Goal: Task Accomplishment & Management: Manage account settings

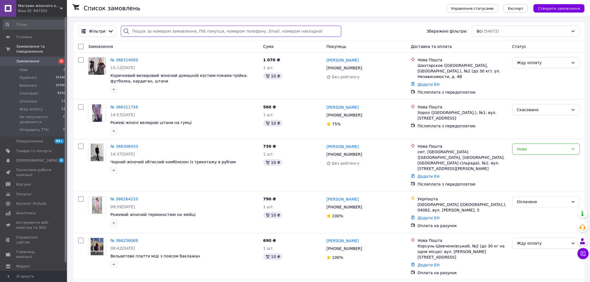
click at [160, 28] on input "search" at bounding box center [231, 31] width 221 height 11
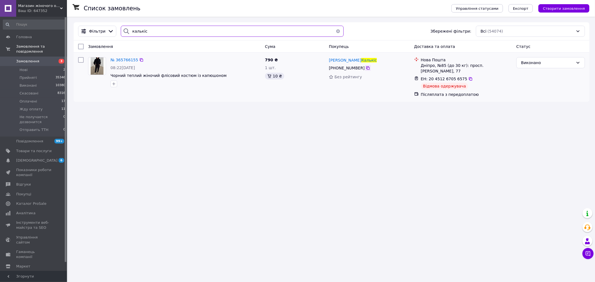
type input "калькіс"
click at [366, 69] on icon at bounding box center [368, 68] width 4 height 4
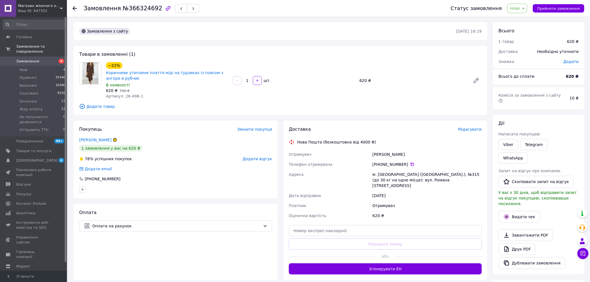
click at [476, 131] on span "Редагувати" at bounding box center [470, 129] width 24 height 4
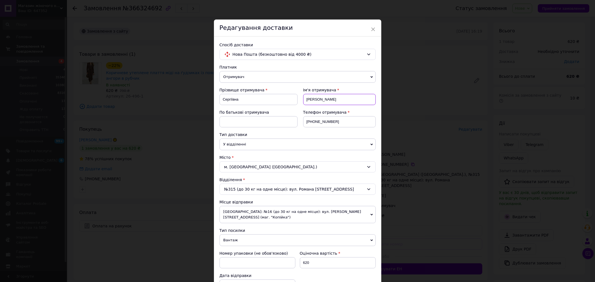
drag, startPoint x: 327, startPoint y: 99, endPoint x: 302, endPoint y: 99, distance: 25.7
click at [302, 99] on div "Ім'я отримувача [PERSON_NAME]" at bounding box center [337, 98] width 78 height 22
click at [208, 101] on div "× Редагування доставки Спосіб доставки Нова Пошта (безкоштовно від 4000 ₴) Плат…" at bounding box center [297, 141] width 595 height 282
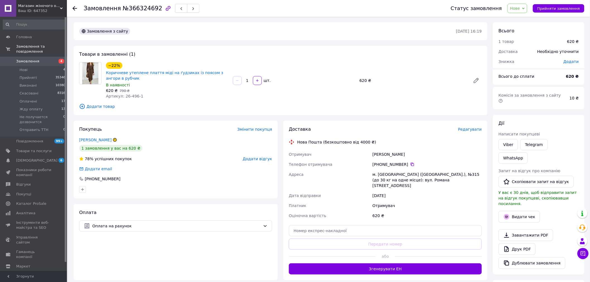
click at [477, 128] on span "Редагувати" at bounding box center [470, 129] width 24 height 4
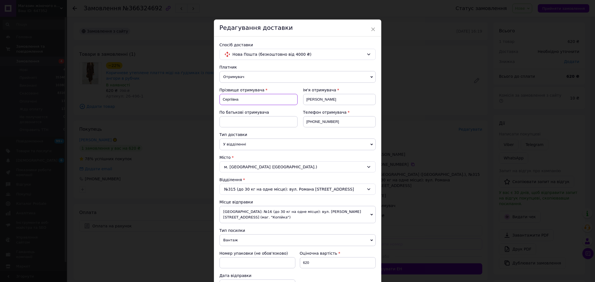
drag, startPoint x: 248, startPoint y: 98, endPoint x: 221, endPoint y: 100, distance: 27.2
click at [221, 100] on input "Сергіївна" at bounding box center [259, 99] width 78 height 11
paste input "іпух"
type input "Сліпуха"
drag, startPoint x: 333, startPoint y: 101, endPoint x: 303, endPoint y: 101, distance: 30.4
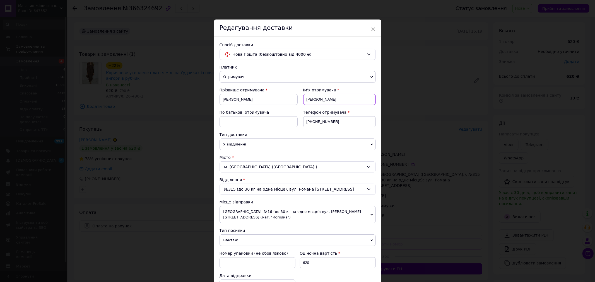
click at [303, 101] on input "Сліпуха" at bounding box center [339, 99] width 73 height 11
type input "[PERSON_NAME]"
click at [319, 133] on div "Тип доставки" at bounding box center [298, 135] width 156 height 6
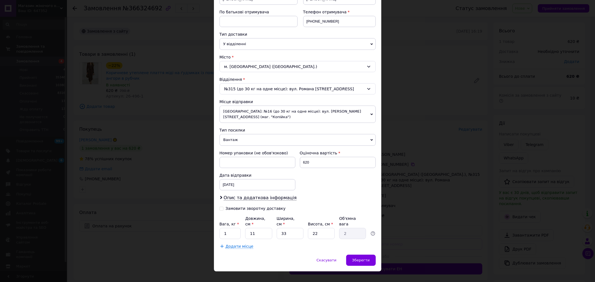
scroll to position [104, 0]
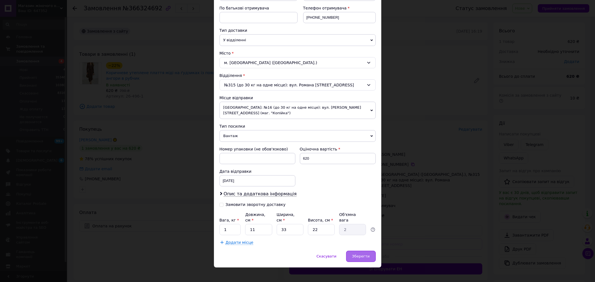
click at [369, 251] on div "Зберегти" at bounding box center [360, 256] width 29 height 11
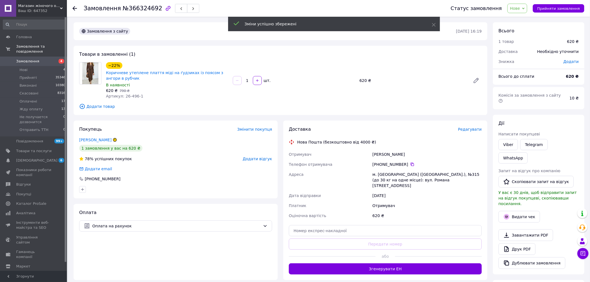
click at [97, 106] on span "Додати товар" at bounding box center [280, 107] width 403 height 6
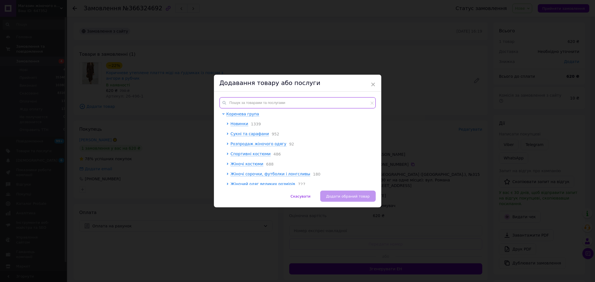
click at [242, 100] on input "text" at bounding box center [298, 102] width 156 height 11
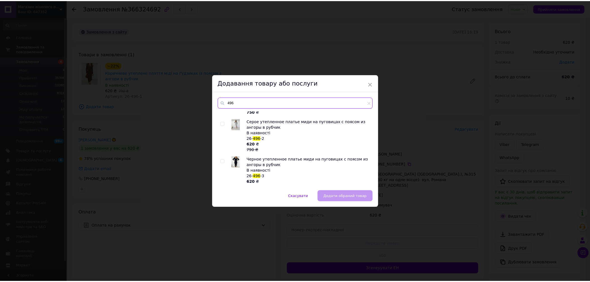
scroll to position [168, 0]
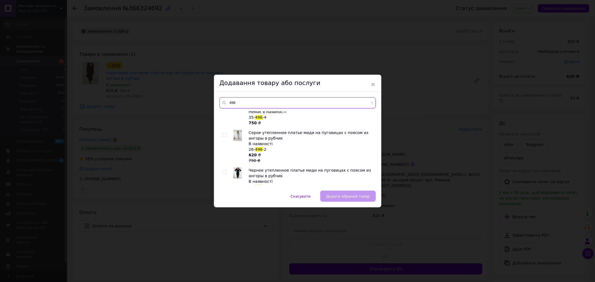
type input "496"
click at [222, 133] on input "checkbox" at bounding box center [224, 135] width 4 height 4
checkbox input "true"
click at [355, 198] on span "Додати обраний товар" at bounding box center [348, 196] width 44 height 4
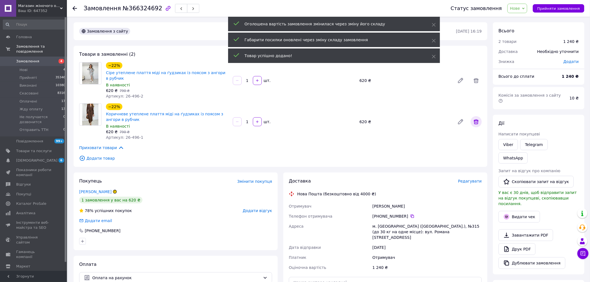
click at [478, 119] on icon at bounding box center [476, 122] width 7 height 7
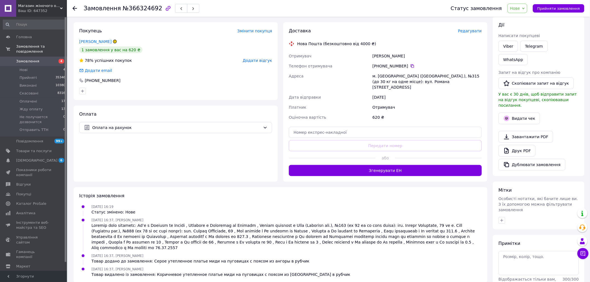
scroll to position [101, 0]
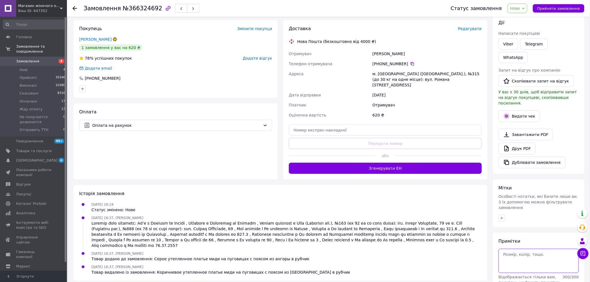
click at [520, 249] on textarea at bounding box center [539, 261] width 80 height 24
type textarea "42-44"
click at [528, 7] on span "Нове" at bounding box center [518, 8] width 20 height 9
click at [534, 54] on li "Жду оплату" at bounding box center [536, 53] width 57 height 8
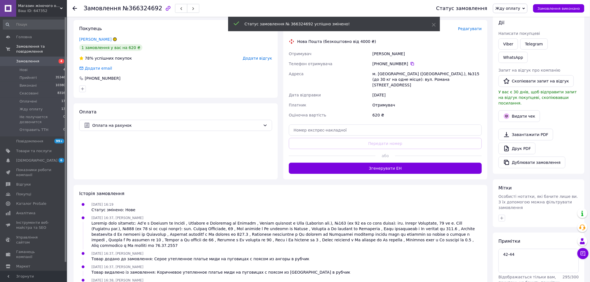
click at [75, 8] on icon at bounding box center [75, 8] width 4 height 4
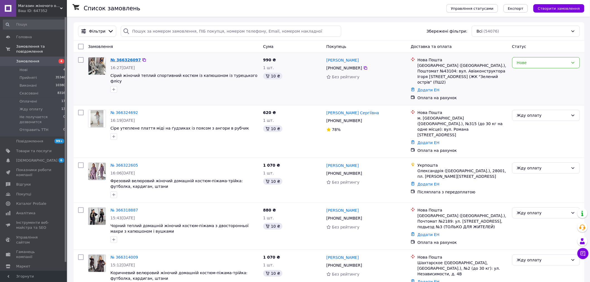
click at [120, 60] on link "№ 366326097" at bounding box center [125, 60] width 30 height 4
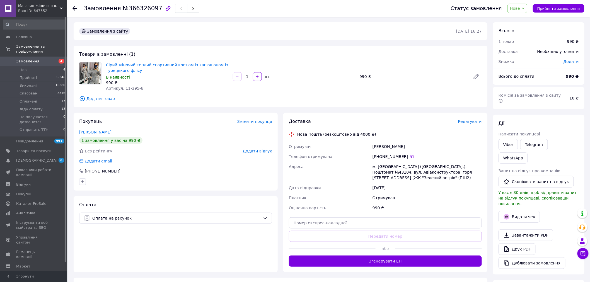
click at [99, 99] on span "Додати товар" at bounding box center [280, 99] width 403 height 6
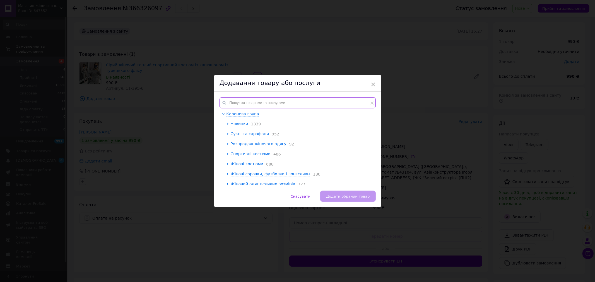
click at [271, 106] on input "text" at bounding box center [298, 102] width 156 height 11
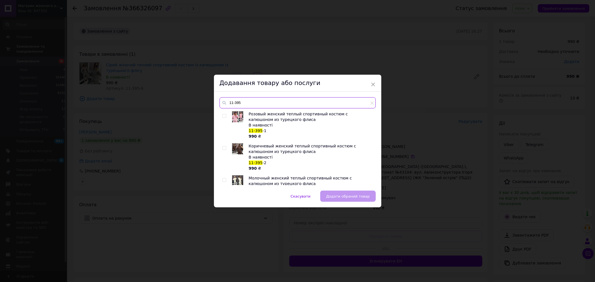
type input "11-395"
click at [223, 117] on input "checkbox" at bounding box center [224, 116] width 4 height 4
checkbox input "true"
click at [350, 196] on span "Додати обраний товар" at bounding box center [348, 196] width 44 height 4
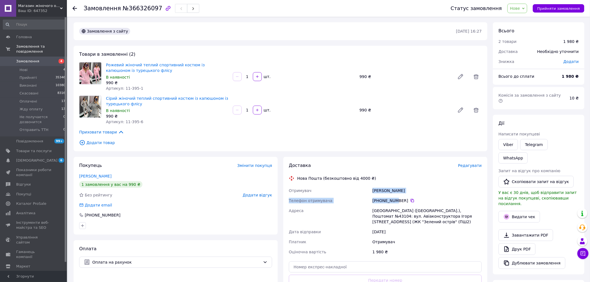
drag, startPoint x: 373, startPoint y: 190, endPoint x: 394, endPoint y: 204, distance: 25.6
click at [394, 204] on div "Отримувач Коберник Анна Телефон отримувача +380 93 970 80 35   Адреса Київ (Киї…" at bounding box center [385, 221] width 195 height 71
click at [387, 220] on div "Київ (Київська обл.), Поштомат №43104: вул. Авіаконструктора Ігоря Сікорського,…" at bounding box center [428, 216] width 112 height 21
click at [523, 3] on div "Статус замовлення Нове Прийнято Виконано Скасовано Оплачено Жду оплату Не получ…" at bounding box center [512, 8] width 145 height 17
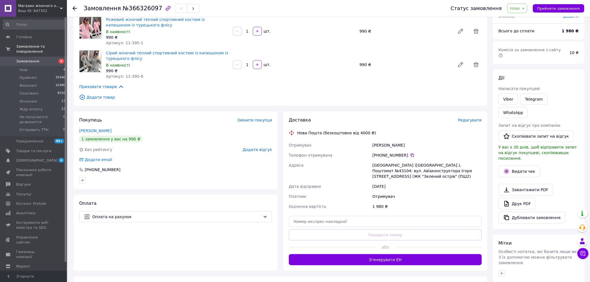
scroll to position [101, 0]
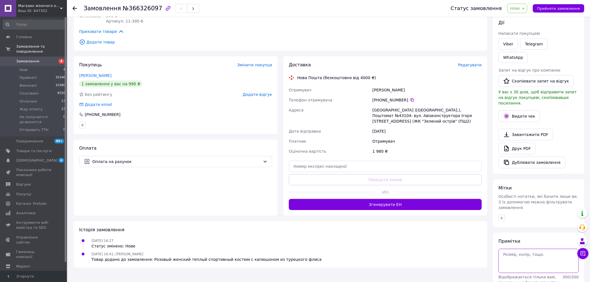
click at [539, 249] on textarea at bounding box center [539, 261] width 80 height 24
type textarea "50-52"
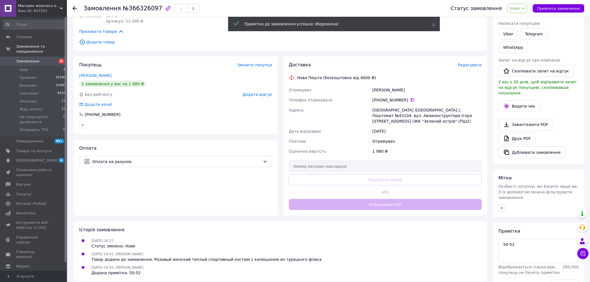
click at [520, 8] on span "Нове" at bounding box center [515, 8] width 10 height 4
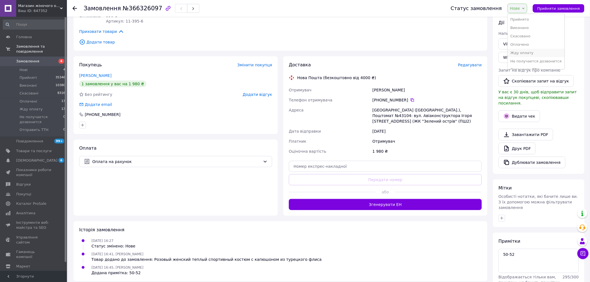
click at [534, 54] on li "Жду оплату" at bounding box center [536, 53] width 57 height 8
